Goal: Information Seeking & Learning: Learn about a topic

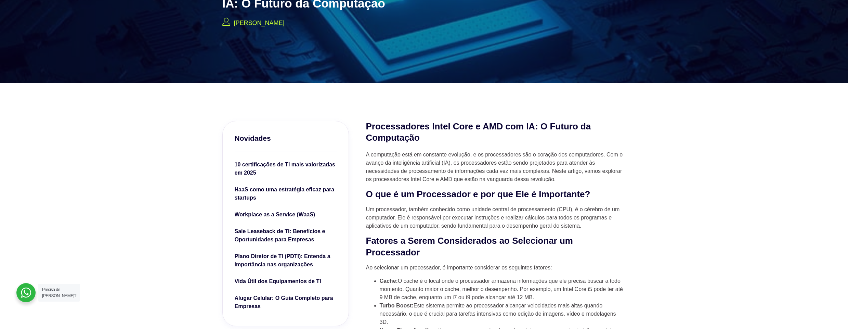
scroll to position [123, 0]
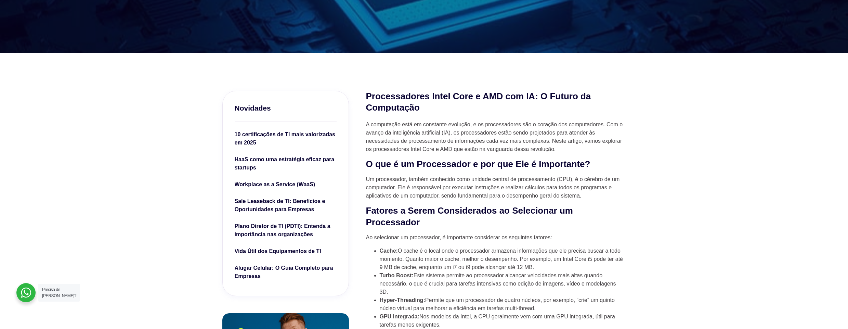
click at [481, 163] on strong "O que é um Processador e por que Ele é Importante?" at bounding box center [478, 164] width 224 height 10
click at [482, 162] on strong "O que é um Processador e por que Ele é Importante?" at bounding box center [478, 164] width 224 height 10
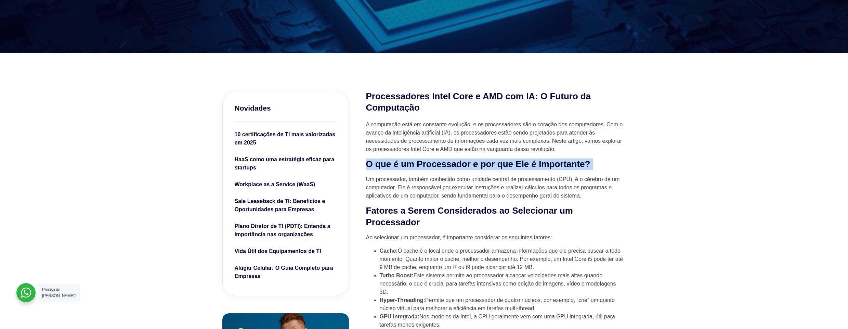
click at [482, 162] on strong "O que é um Processador e por que Ele é Importante?" at bounding box center [478, 164] width 224 height 10
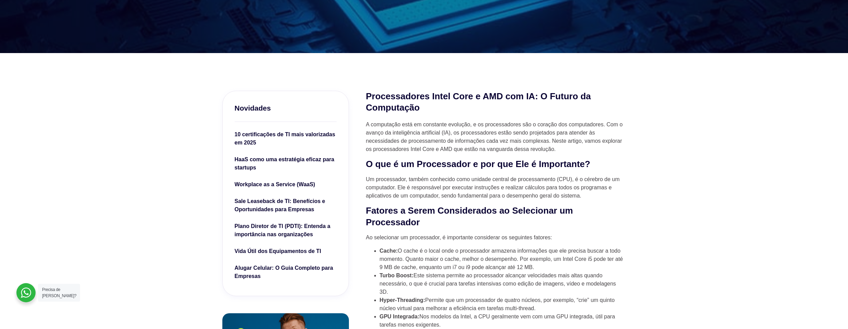
click at [435, 181] on p "Um processador, também conhecido como unidade central de processamento (CPU), é…" at bounding box center [496, 187] width 260 height 25
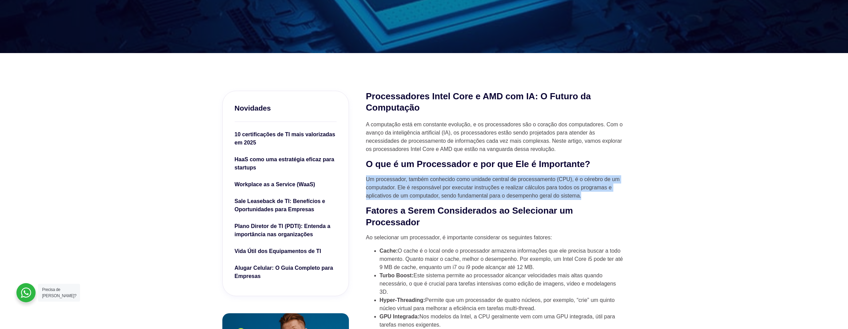
click at [435, 181] on p "Um processador, também conhecido como unidade central de processamento (CPU), é…" at bounding box center [496, 187] width 260 height 25
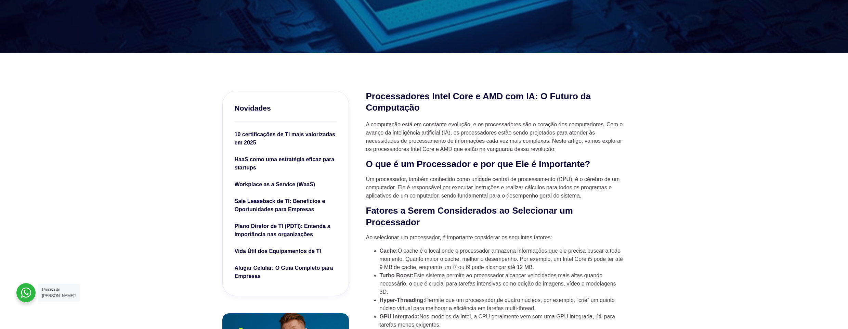
click at [418, 212] on strong "Fatores a Serem Considerados ao Selecionar um Processador" at bounding box center [469, 216] width 207 height 22
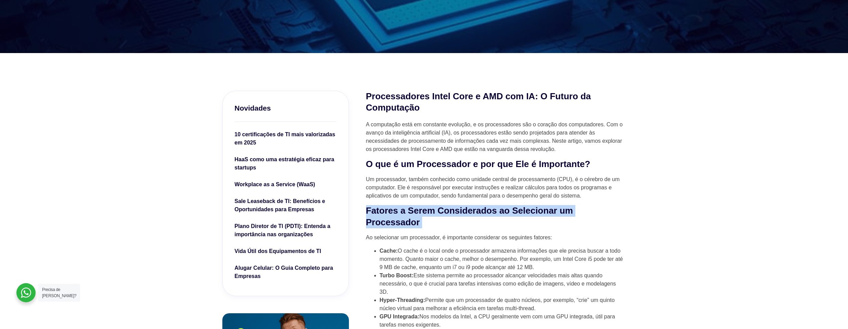
click at [418, 212] on strong "Fatores a Serem Considerados ao Selecionar um Processador" at bounding box center [469, 216] width 207 height 22
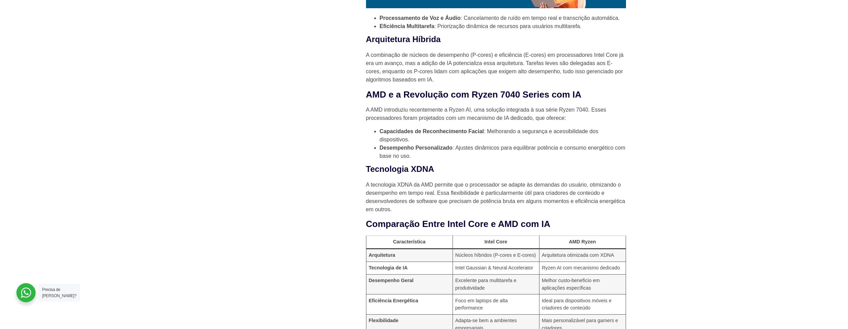
scroll to position [821, 0]
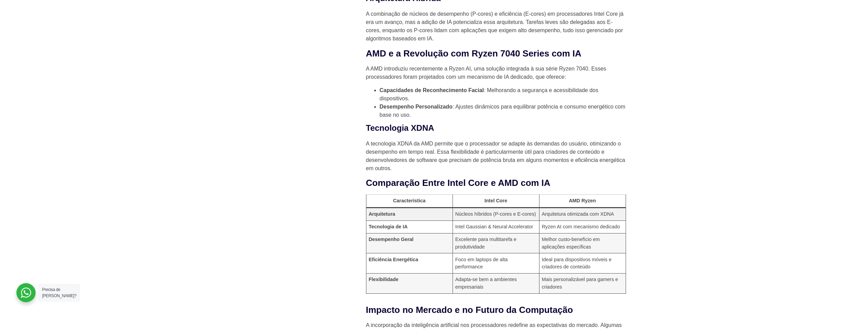
click at [579, 213] on td "Arquitetura otimizada com XDNA" at bounding box center [582, 213] width 87 height 13
click at [473, 239] on td "Excelente para multitarefa e produtividade" at bounding box center [496, 243] width 87 height 20
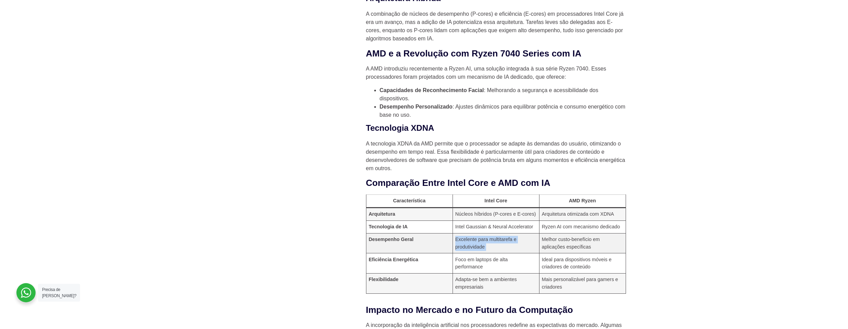
click at [473, 239] on td "Excelente para multitarefa e produtividade" at bounding box center [496, 243] width 87 height 20
click at [559, 239] on td "Melhor custo-benefício em aplicações específicas" at bounding box center [582, 243] width 87 height 20
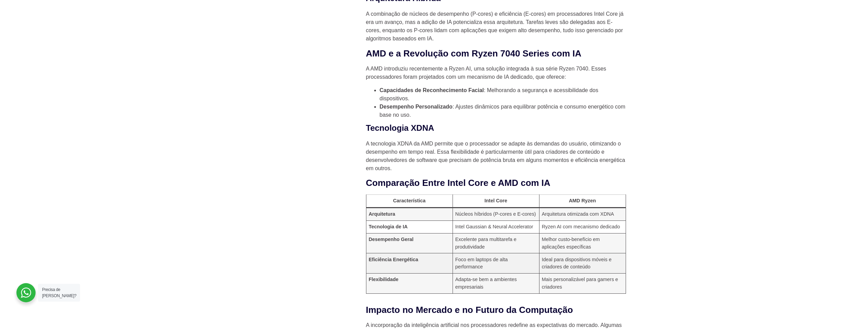
click at [477, 261] on td "Foco em laptops de alta performance" at bounding box center [496, 263] width 87 height 20
click at [574, 260] on td "Ideal para dispositivos móveis e criadores de conteúdo" at bounding box center [582, 263] width 87 height 20
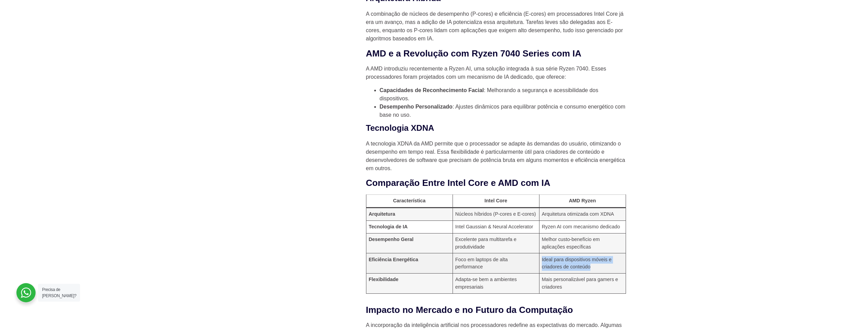
click at [574, 260] on td "Ideal para dispositivos móveis e criadores de conteúdo" at bounding box center [582, 263] width 87 height 20
click at [487, 279] on td "Adapta-se bem a ambientes empresariais" at bounding box center [496, 283] width 87 height 20
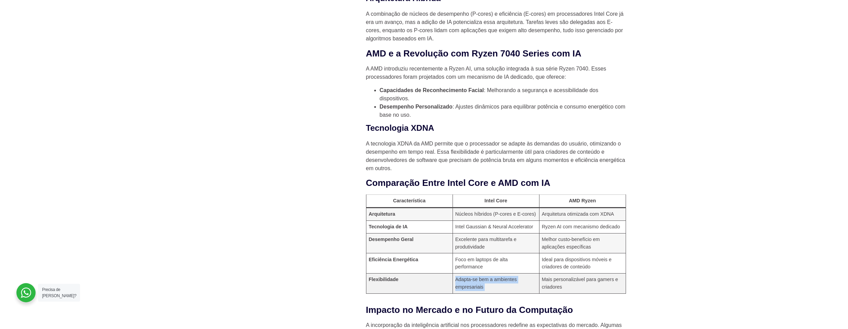
drag, startPoint x: 487, startPoint y: 279, endPoint x: 593, endPoint y: 277, distance: 105.7
click at [487, 279] on td "Adapta-se bem a ambientes empresariais" at bounding box center [496, 283] width 87 height 20
click at [578, 278] on td "Mais personalizável para gamers e criadores" at bounding box center [582, 283] width 87 height 20
drag, startPoint x: 578, startPoint y: 278, endPoint x: 599, endPoint y: 236, distance: 47.0
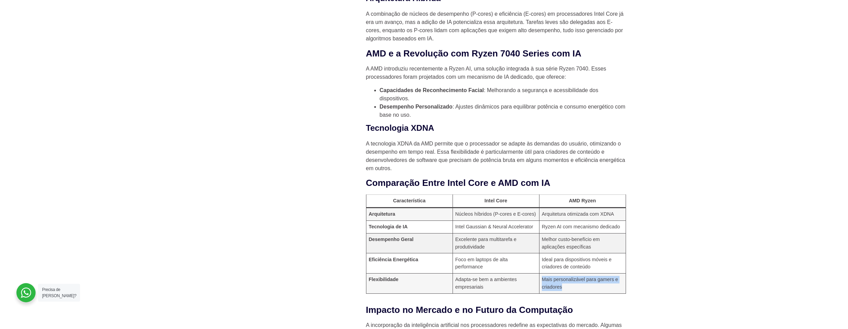
click at [578, 277] on td "Mais personalizável para gamers e criadores" at bounding box center [582, 283] width 87 height 20
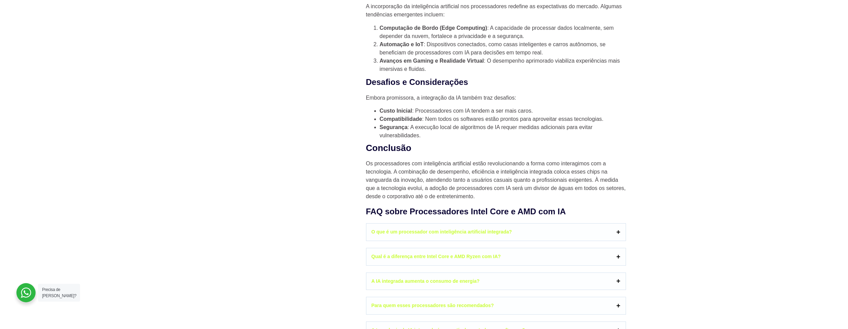
scroll to position [1149, 0]
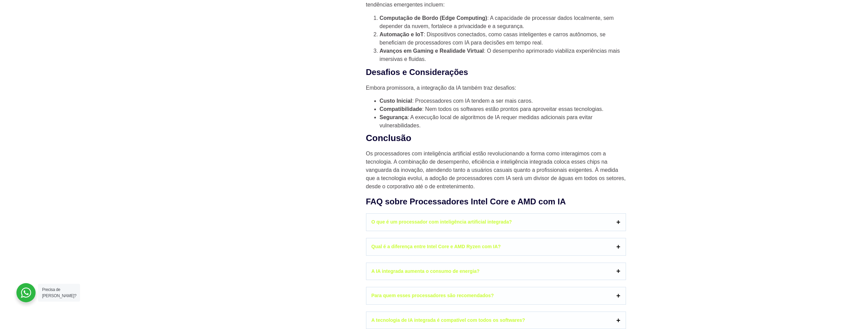
click at [495, 155] on p "Os processadores com inteligência artificial estão revolucionando a forma como …" at bounding box center [496, 169] width 260 height 41
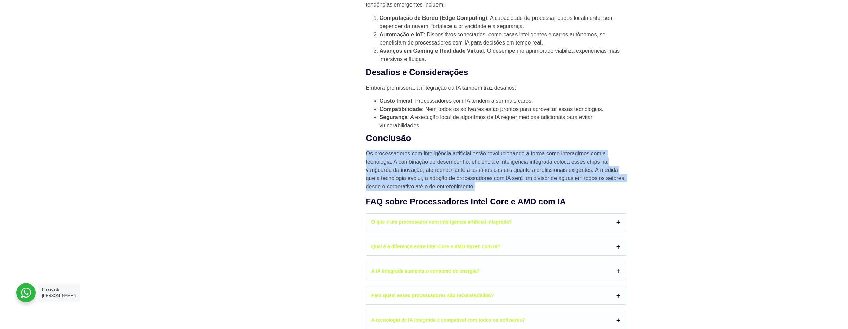
click at [495, 155] on p "Os processadores com inteligência artificial estão revolucionando a forma como …" at bounding box center [496, 169] width 260 height 41
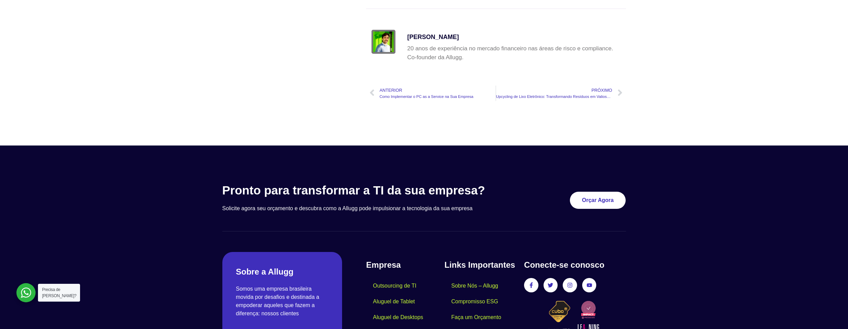
scroll to position [1519, 0]
